Goal: Task Accomplishment & Management: Manage account settings

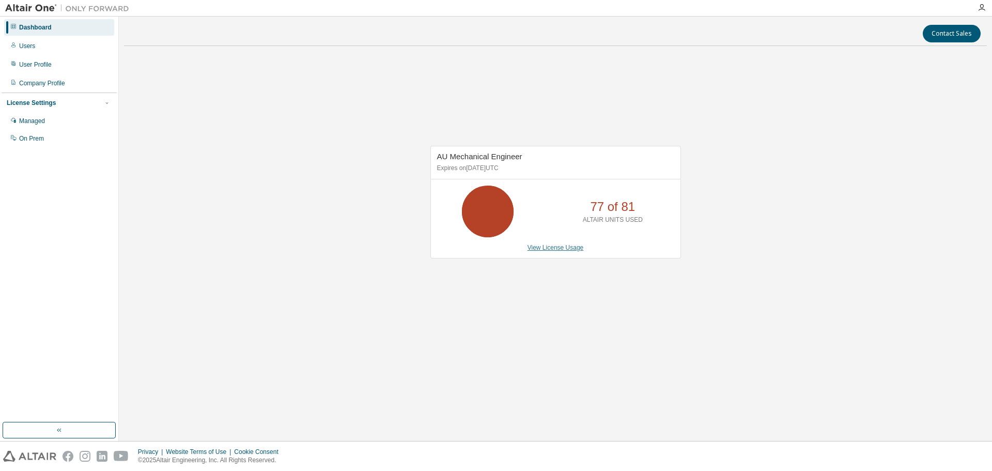
click at [562, 247] on link "View License Usage" at bounding box center [556, 247] width 56 height 7
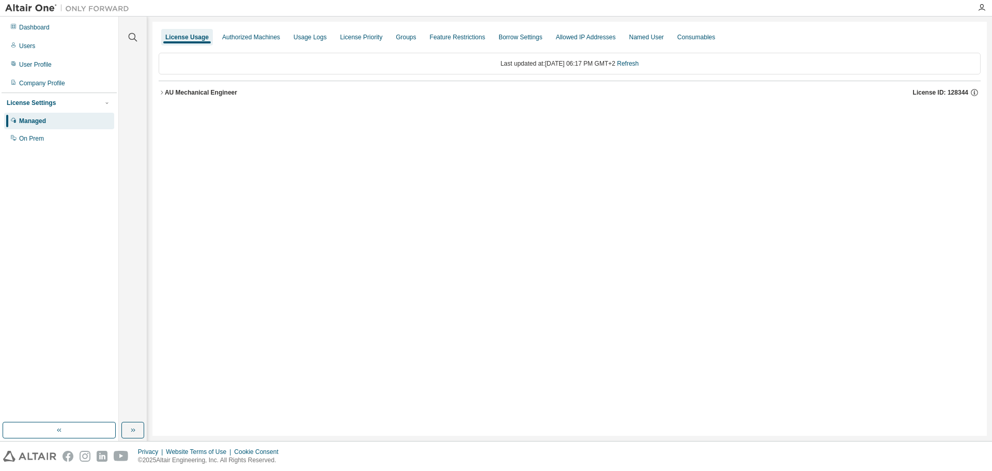
click at [163, 94] on icon "button" at bounding box center [162, 92] width 6 height 6
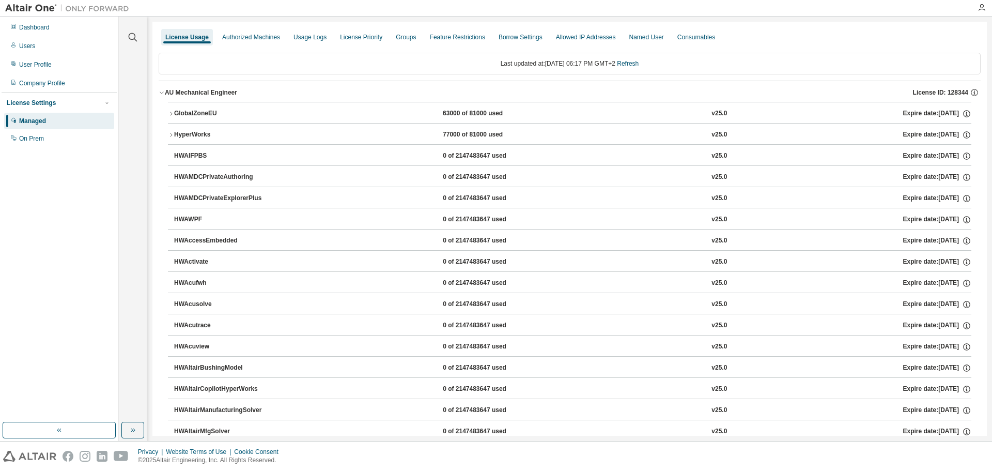
click at [172, 115] on icon "button" at bounding box center [171, 114] width 6 height 6
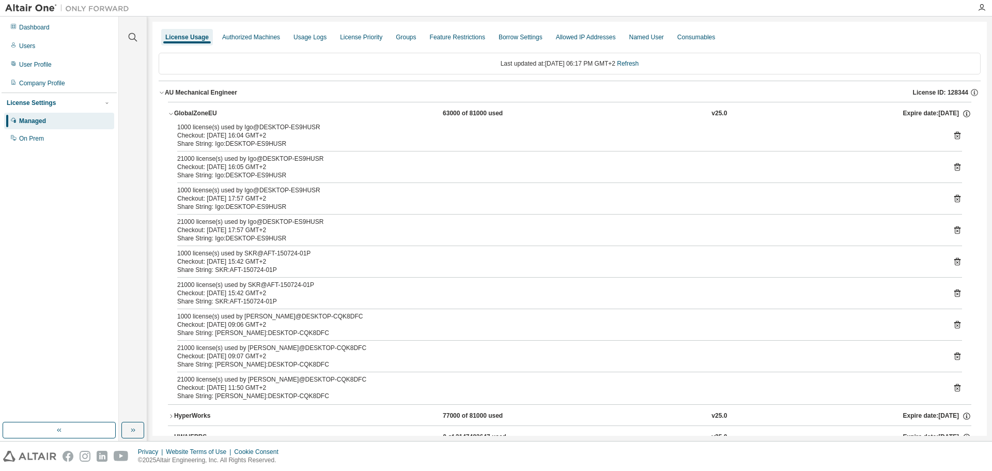
click at [173, 112] on icon "button" at bounding box center [171, 114] width 6 height 6
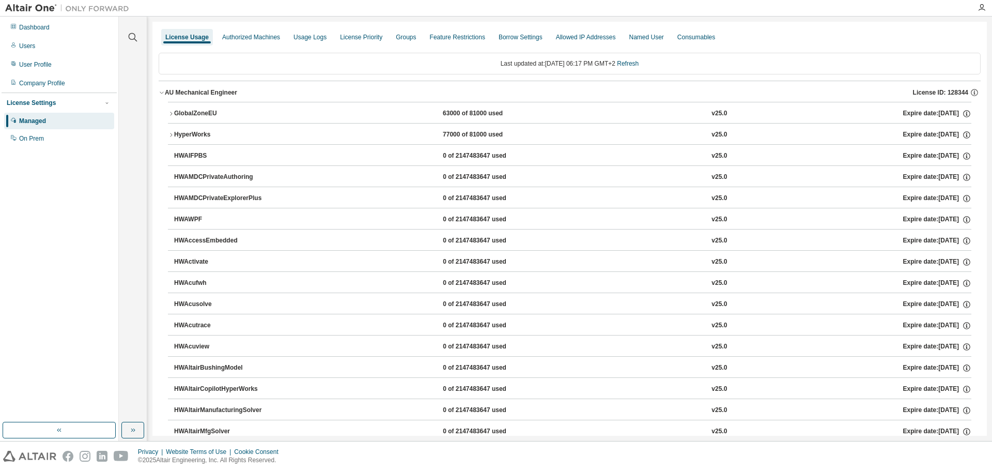
click at [173, 134] on icon "button" at bounding box center [171, 135] width 6 height 6
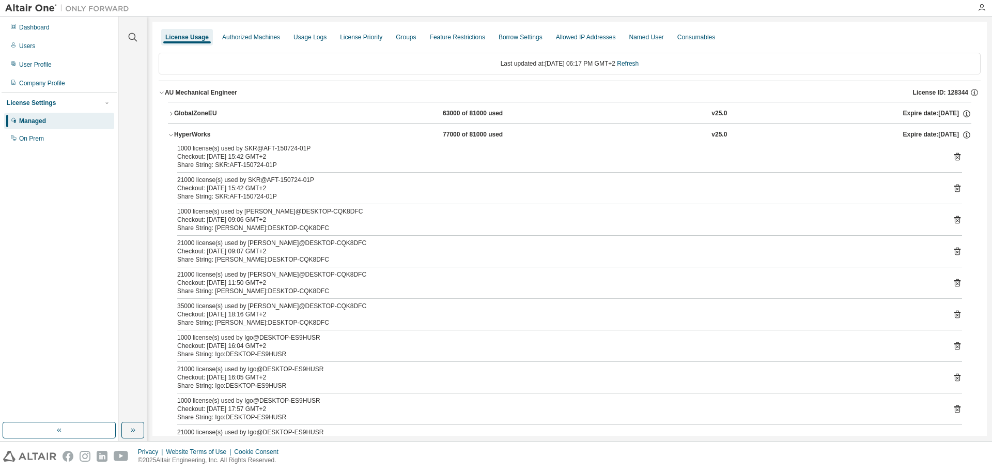
scroll to position [69, 0]
